Goal: Task Accomplishment & Management: Manage account settings

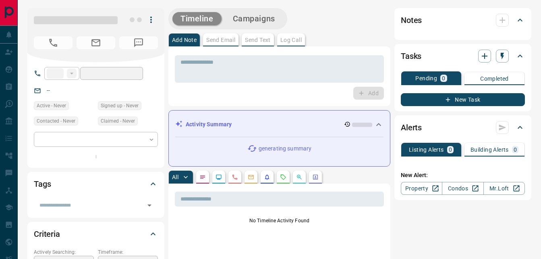
type input "**"
type input "**********"
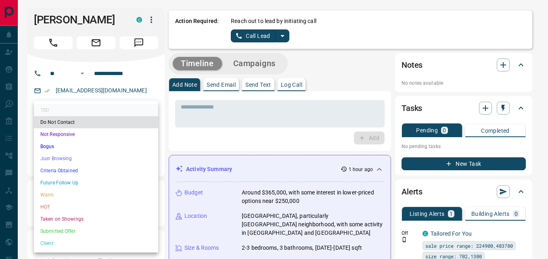
click at [135, 86] on div at bounding box center [274, 129] width 548 height 259
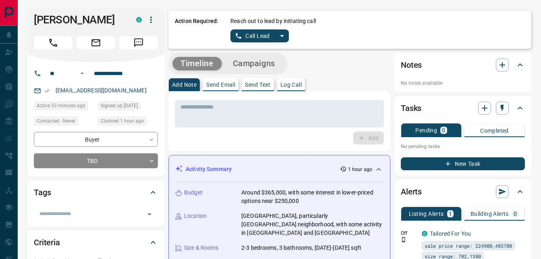
click at [77, 198] on div "Tags" at bounding box center [91, 192] width 115 height 13
click at [83, 199] on div "Tags" at bounding box center [96, 192] width 124 height 19
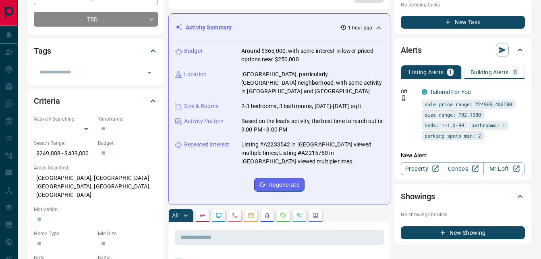
scroll to position [161, 0]
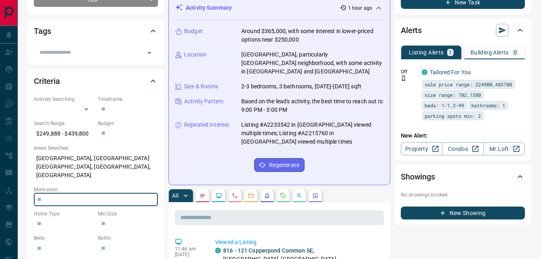
click at [83, 193] on input "text" at bounding box center [96, 199] width 124 height 13
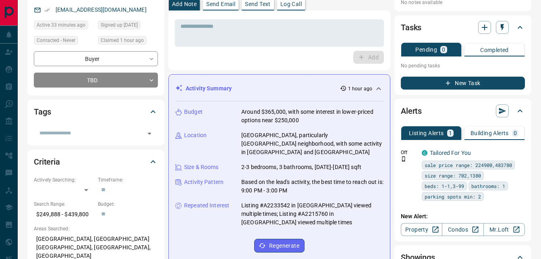
scroll to position [0, 0]
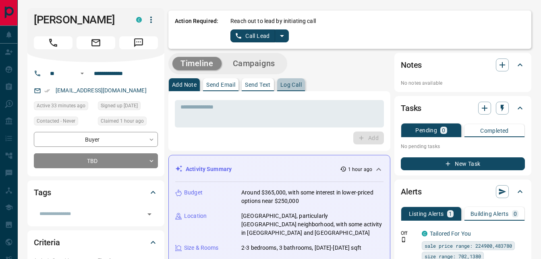
click at [286, 87] on p "Log Call" at bounding box center [291, 85] width 21 height 6
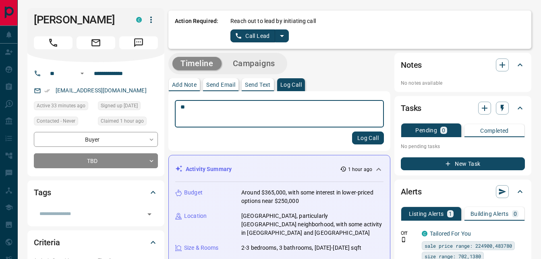
type textarea "*"
type textarea "**********"
click at [366, 140] on button "Log Call" at bounding box center [368, 137] width 32 height 13
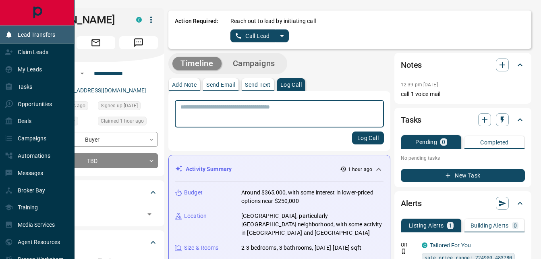
click at [10, 32] on icon at bounding box center [9, 35] width 8 height 8
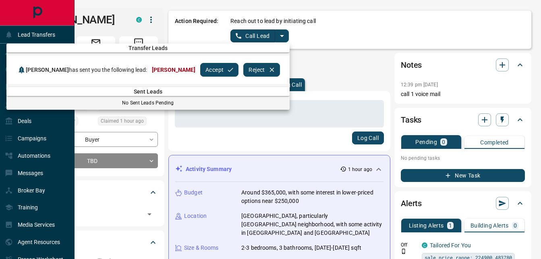
click at [43, 22] on div at bounding box center [270, 129] width 541 height 259
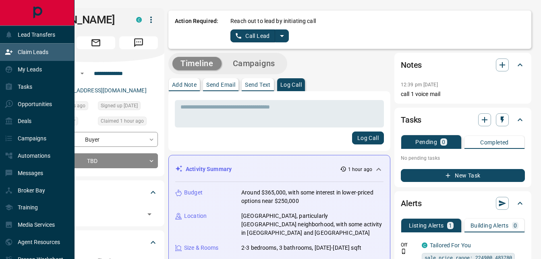
click at [20, 51] on p "Claim Leads" at bounding box center [33, 52] width 31 height 6
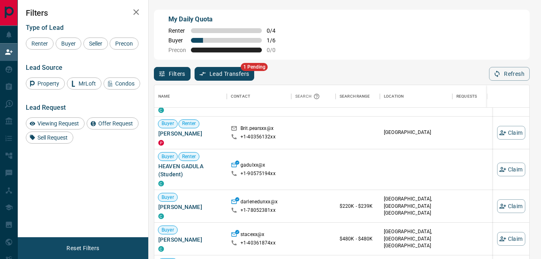
scroll to position [202, 0]
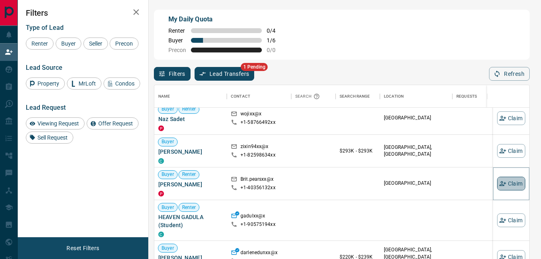
click at [506, 184] on button "Claim" at bounding box center [512, 184] width 28 height 14
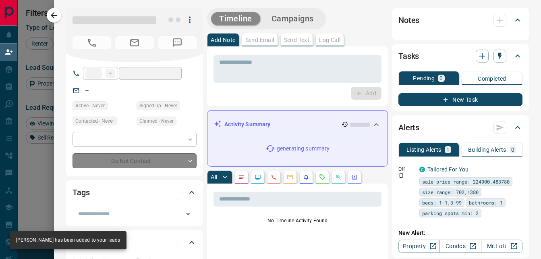
type input "**"
type input "**********"
type input "**"
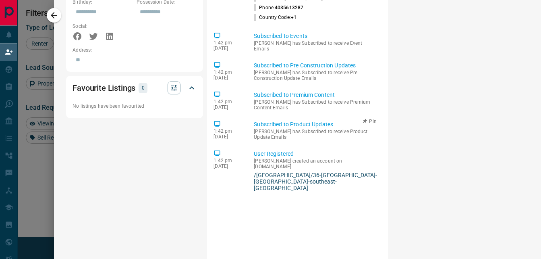
scroll to position [564, 0]
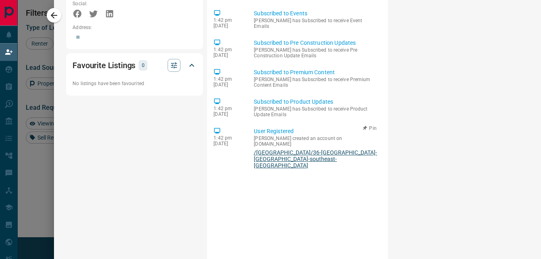
click at [299, 149] on link "/[GEOGRAPHIC_DATA]/36-[GEOGRAPHIC_DATA]-[GEOGRAPHIC_DATA]-southeast-[GEOGRAPHIC…" at bounding box center [316, 158] width 125 height 19
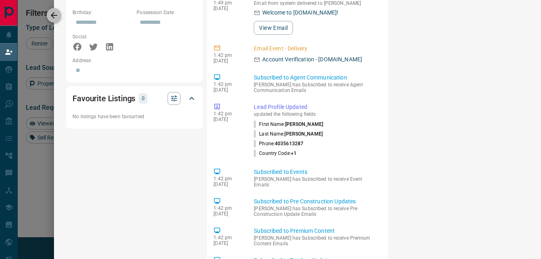
scroll to position [188, 369]
click at [54, 14] on icon "button" at bounding box center [54, 15] width 10 height 10
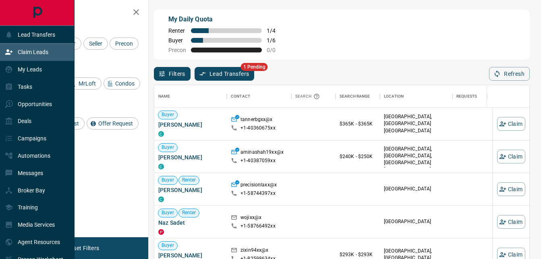
click at [37, 52] on p "Claim Leads" at bounding box center [33, 52] width 31 height 6
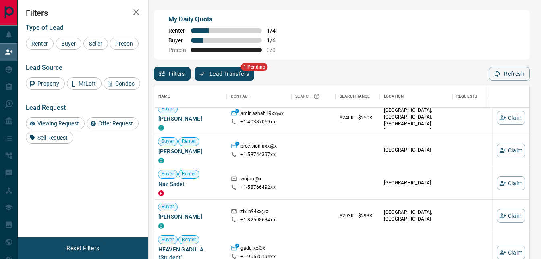
scroll to position [0, 0]
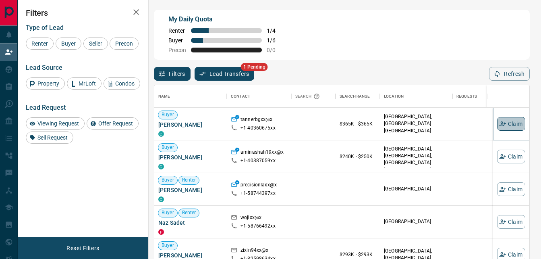
click at [510, 127] on button "Claim" at bounding box center [512, 124] width 28 height 14
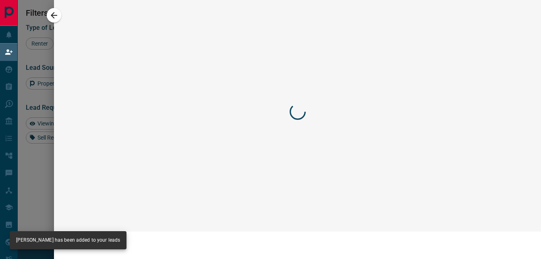
click at [510, 126] on div at bounding box center [270, 129] width 541 height 259
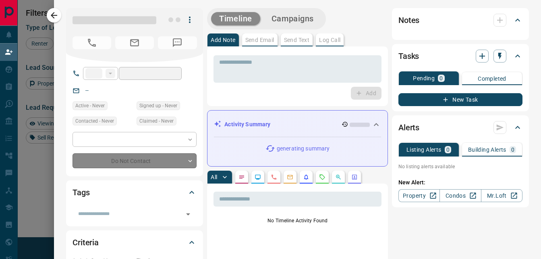
type input "**"
type input "**********"
type input "**"
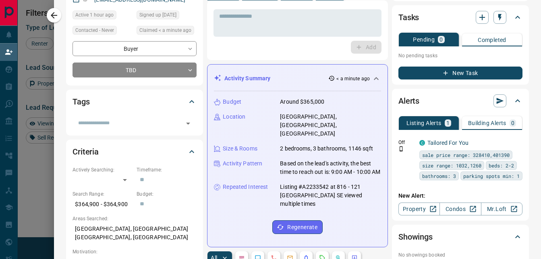
scroll to position [121, 0]
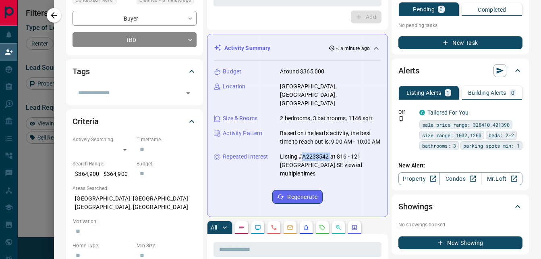
drag, startPoint x: 298, startPoint y: 148, endPoint x: 324, endPoint y: 150, distance: 26.8
click at [324, 152] on p "Listing #A2233542 at 816 - 121 [GEOGRAPHIC_DATA] SE viewed multiple times" at bounding box center [330, 164] width 101 height 25
drag, startPoint x: 324, startPoint y: 150, endPoint x: 309, endPoint y: 146, distance: 16.1
copy p "A2233542"
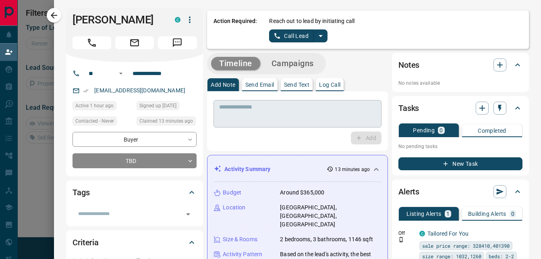
scroll to position [0, 0]
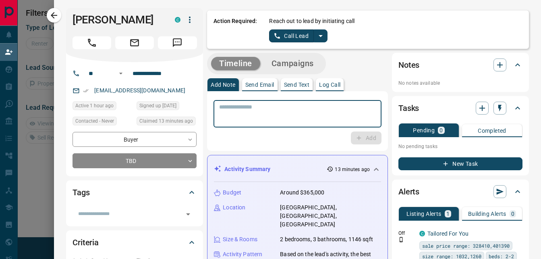
click at [246, 110] on textarea at bounding box center [297, 114] width 157 height 21
type textarea "**********"
click at [358, 136] on button "Add" at bounding box center [366, 137] width 31 height 13
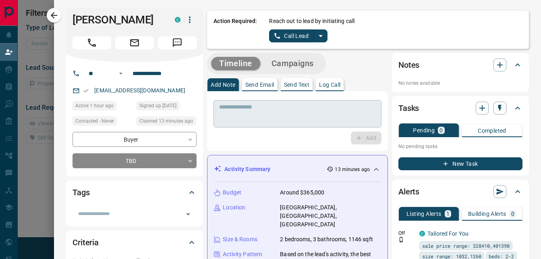
click at [255, 107] on textarea at bounding box center [297, 114] width 156 height 21
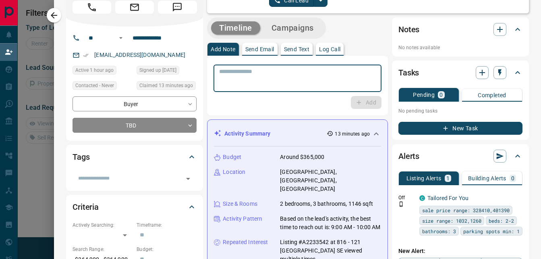
scroll to position [81, 0]
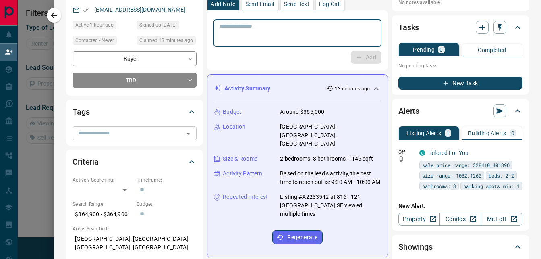
click at [103, 130] on input "text" at bounding box center [128, 133] width 106 height 9
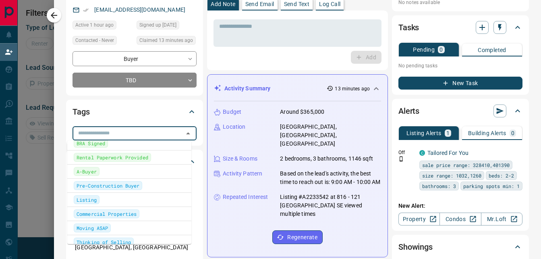
scroll to position [0, 0]
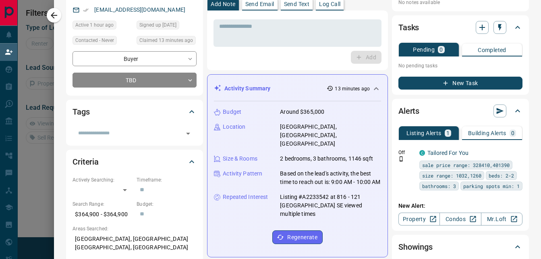
click at [108, 109] on div "Tags" at bounding box center [130, 111] width 115 height 13
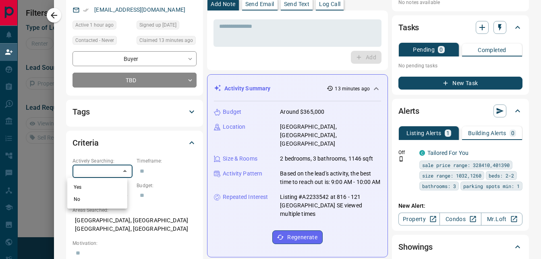
click at [105, 167] on body "**********" at bounding box center [270, 111] width 541 height 223
click at [115, 144] on div at bounding box center [270, 129] width 541 height 259
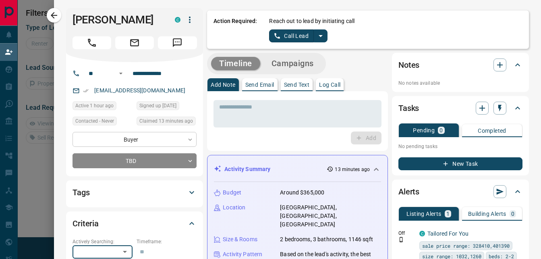
click at [176, 140] on body "**********" at bounding box center [270, 111] width 541 height 223
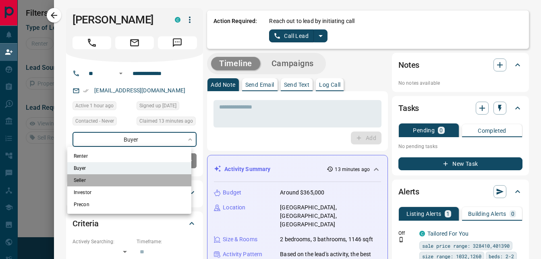
click at [106, 181] on li "Seller" at bounding box center [129, 180] width 124 height 12
type input "**********"
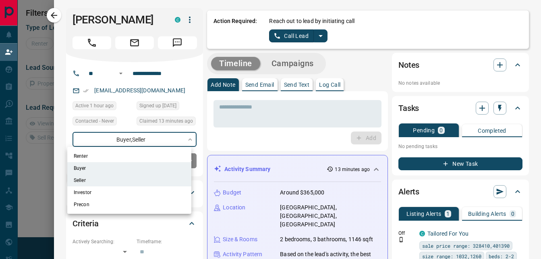
click at [55, 135] on div at bounding box center [270, 129] width 541 height 259
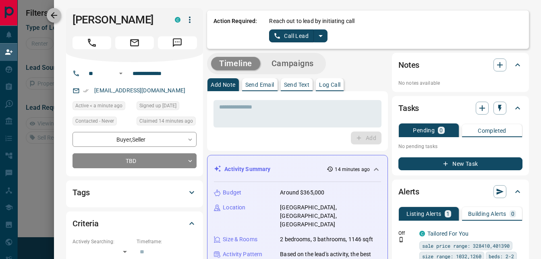
click at [57, 17] on icon "button" at bounding box center [54, 15] width 10 height 10
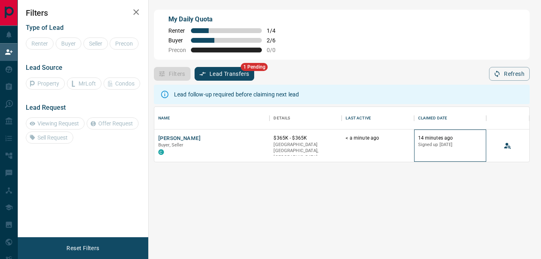
click at [450, 141] on p "14 minutes ago" at bounding box center [450, 138] width 64 height 7
click at [94, 41] on div "Renter Buyer Seller Precon" at bounding box center [83, 43] width 115 height 12
click at [98, 44] on div "Renter Buyer Seller Precon" at bounding box center [83, 43] width 115 height 12
click at [140, 10] on icon "button" at bounding box center [136, 12] width 10 height 10
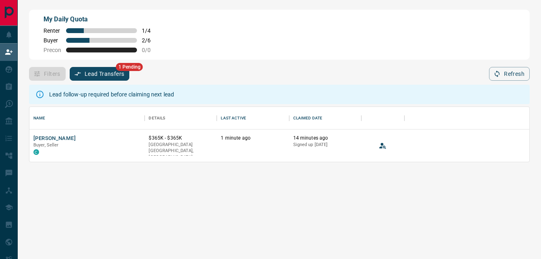
scroll to position [49, 494]
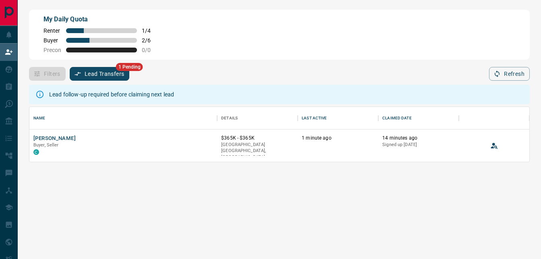
drag, startPoint x: 341, startPoint y: 198, endPoint x: 311, endPoint y: 196, distance: 30.3
click at [341, 198] on div "Lead follow-up required before claiming next lead Name Details Last Active Clai…" at bounding box center [279, 180] width 501 height 199
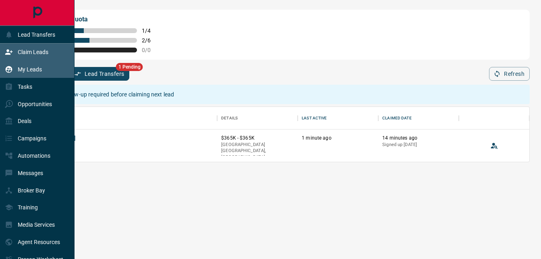
click at [31, 70] on p "My Leads" at bounding box center [30, 69] width 24 height 6
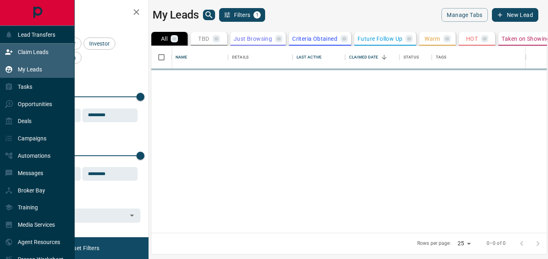
click at [38, 50] on p "Claim Leads" at bounding box center [33, 52] width 31 height 6
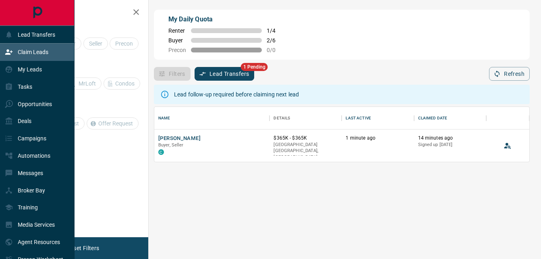
scroll to position [49, 369]
click at [38, 50] on p "Claim Leads" at bounding box center [33, 52] width 31 height 6
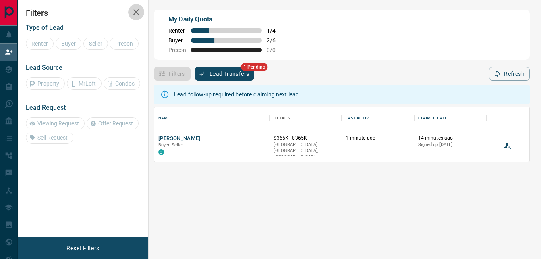
click at [137, 14] on icon "button" at bounding box center [136, 12] width 6 height 6
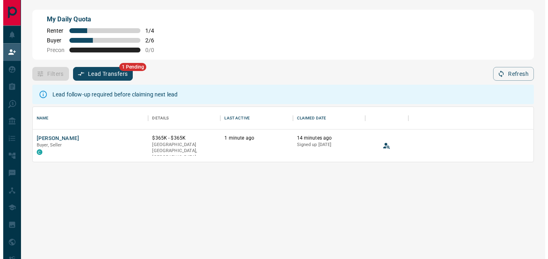
scroll to position [49, 494]
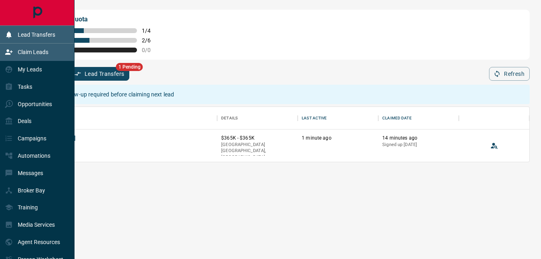
click at [31, 31] on p "Lead Transfers" at bounding box center [36, 34] width 37 height 6
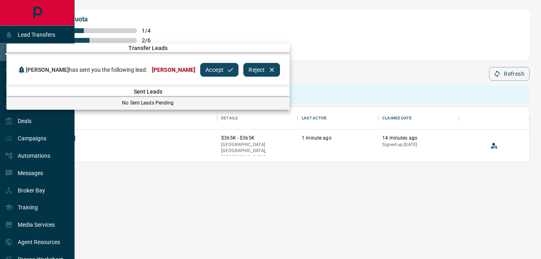
click at [215, 163] on div at bounding box center [270, 129] width 541 height 259
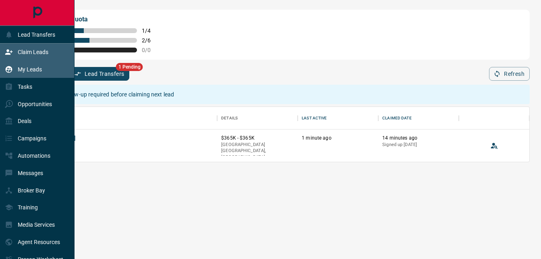
click at [37, 71] on p "My Leads" at bounding box center [30, 69] width 24 height 6
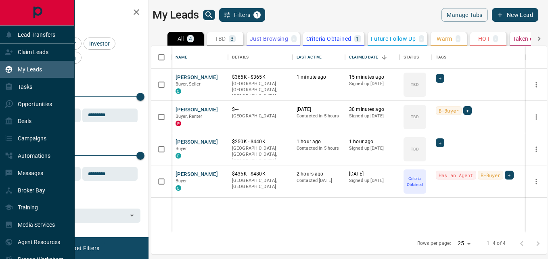
scroll to position [181, 389]
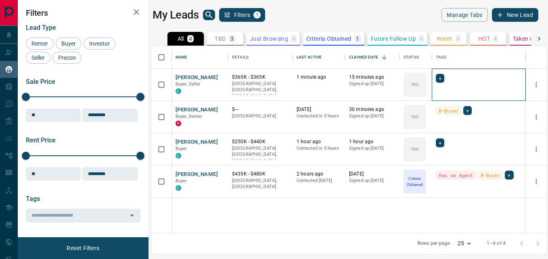
click at [464, 80] on div "+" at bounding box center [478, 78] width 86 height 9
click at [440, 78] on span "+" at bounding box center [439, 78] width 3 height 8
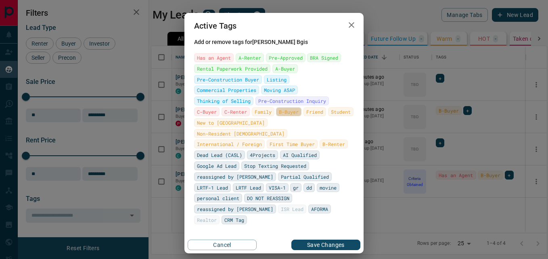
click at [279, 116] on span "B-Buyer" at bounding box center [289, 112] width 20 height 8
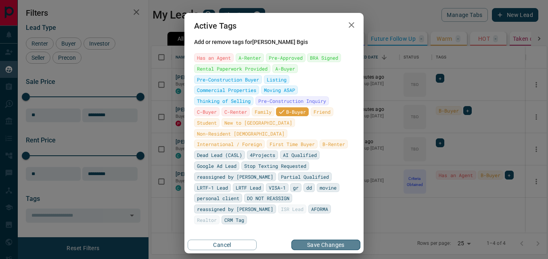
click at [342, 239] on button "Save Changes" at bounding box center [325, 244] width 69 height 10
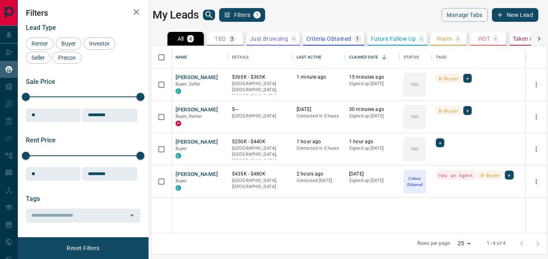
click at [133, 16] on icon "button" at bounding box center [136, 12] width 10 height 10
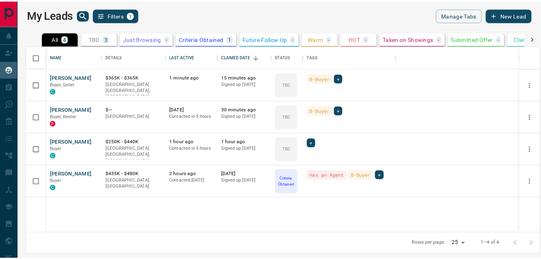
scroll to position [181, 514]
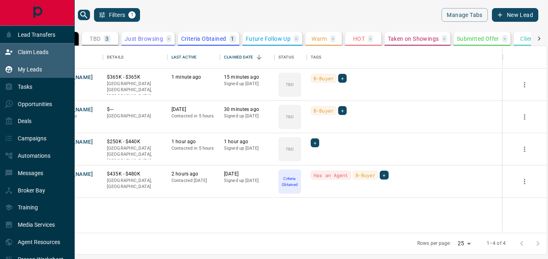
click at [37, 48] on div "Claim Leads" at bounding box center [27, 52] width 44 height 13
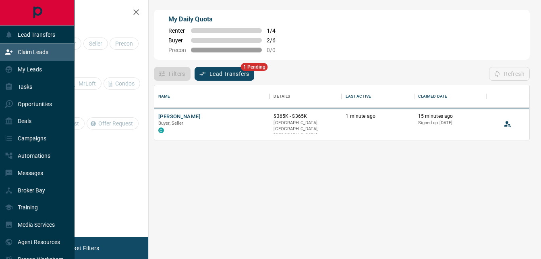
scroll to position [49, 369]
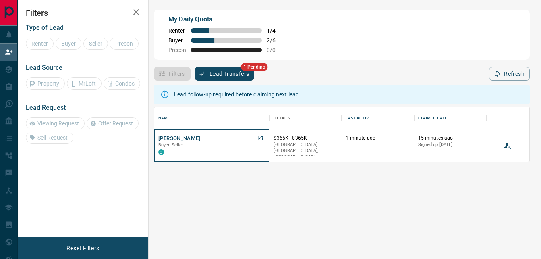
click at [213, 151] on div "C" at bounding box center [211, 151] width 107 height 6
click at [259, 137] on icon "Open in New Tab" at bounding box center [260, 138] width 6 height 6
